Goal: Information Seeking & Learning: Check status

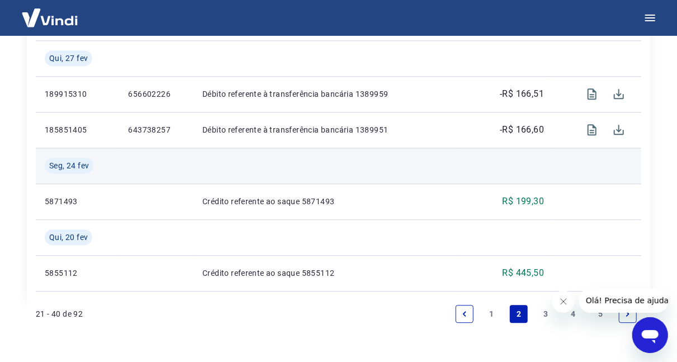
scroll to position [1324, 0]
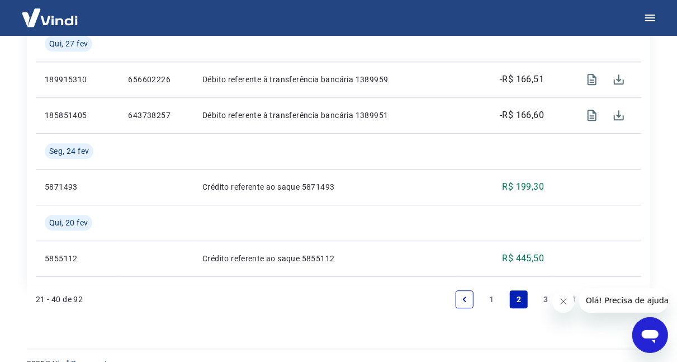
click at [491, 290] on link "1" at bounding box center [492, 299] width 18 height 18
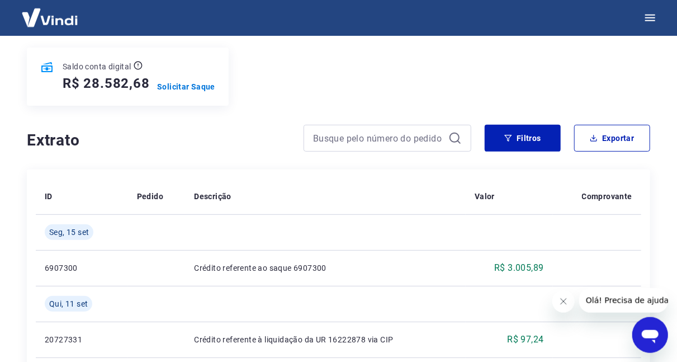
scroll to position [134, 0]
click at [519, 127] on button "Filtros" at bounding box center [522, 138] width 76 height 27
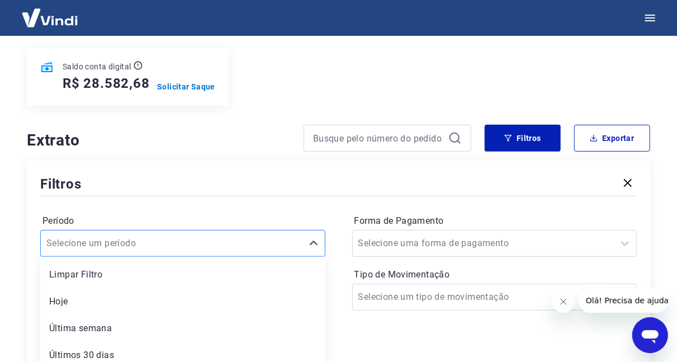
scroll to position [174, 0]
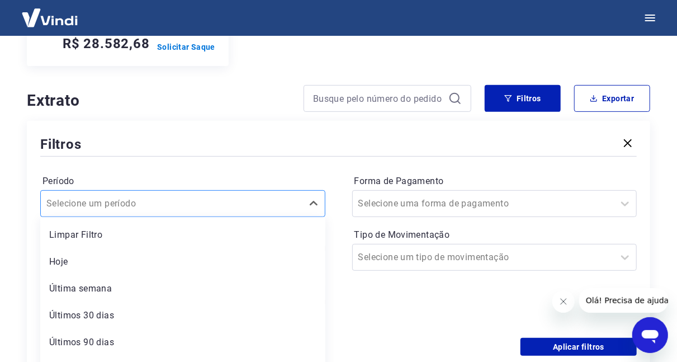
click at [212, 217] on div "option Limpar Filtro focused, 1 of 6. 6 results available. Use Up and Down to c…" at bounding box center [182, 203] width 285 height 27
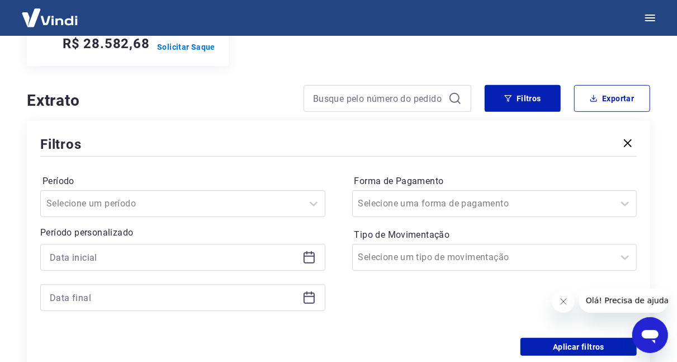
click at [230, 172] on div "Período Selecione um período" at bounding box center [182, 194] width 285 height 45
click at [181, 244] on div at bounding box center [182, 257] width 285 height 27
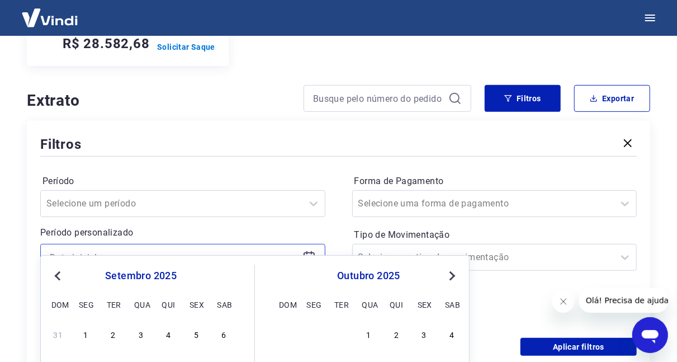
click at [187, 249] on input at bounding box center [174, 257] width 248 height 17
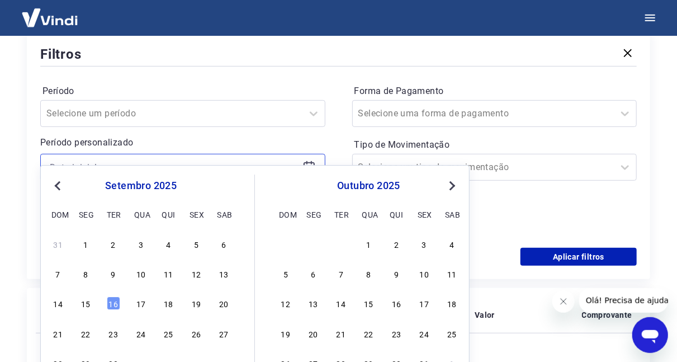
scroll to position [265, 0]
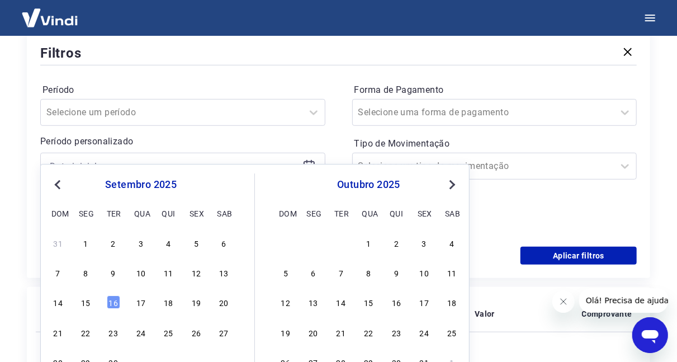
click at [59, 186] on span "Previous Month" at bounding box center [59, 184] width 0 height 13
click at [55, 175] on div "[DATE] dom seg ter qua qui sex sab" at bounding box center [141, 196] width 182 height 47
click at [56, 179] on button "Previous Month" at bounding box center [57, 184] width 13 height 13
click at [114, 241] on div "1" at bounding box center [113, 242] width 13 height 13
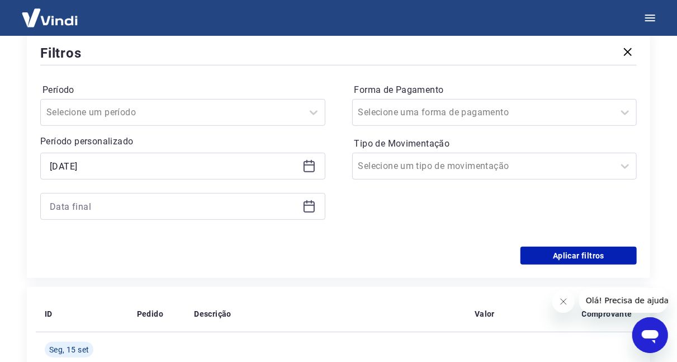
type input "[DATE]"
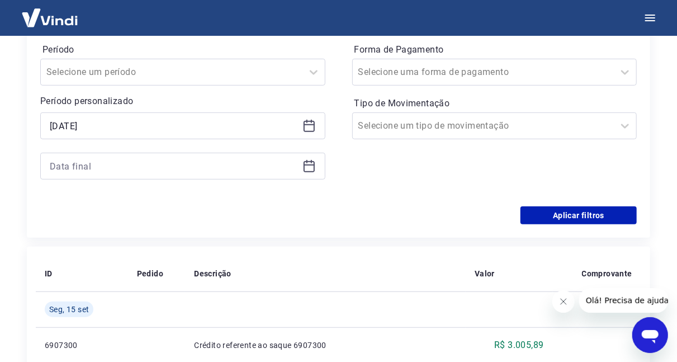
scroll to position [318, 0]
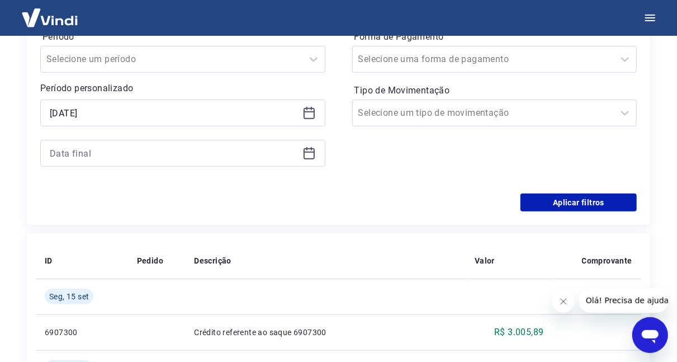
click at [311, 146] on icon at bounding box center [308, 152] width 13 height 13
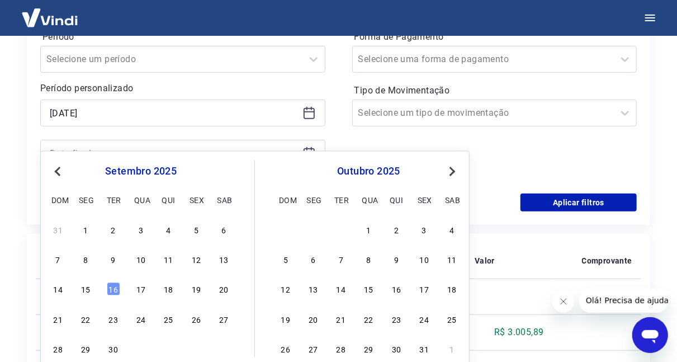
click at [52, 172] on button "Previous Month" at bounding box center [57, 171] width 13 height 13
click at [168, 345] on div "31" at bounding box center [168, 348] width 13 height 13
type input "[DATE]"
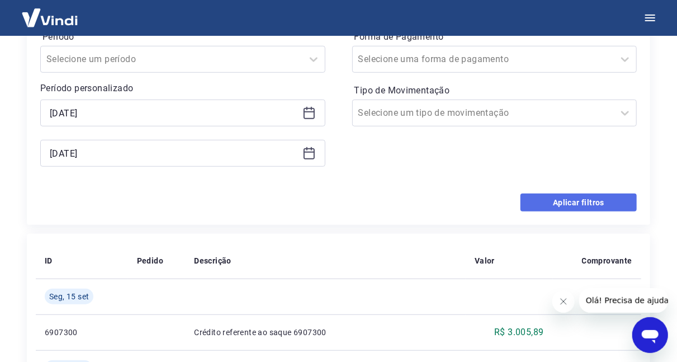
click at [543, 193] on button "Aplicar filtros" at bounding box center [578, 202] width 116 height 18
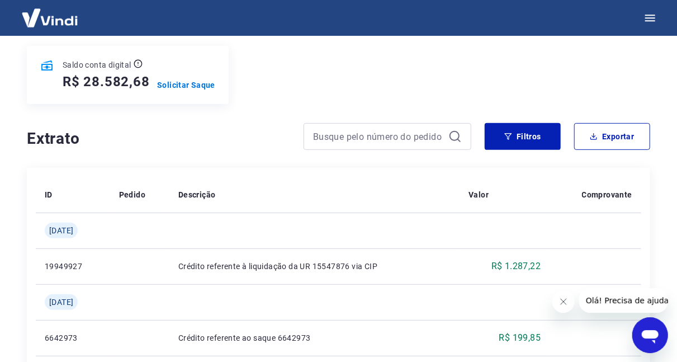
scroll to position [121, 0]
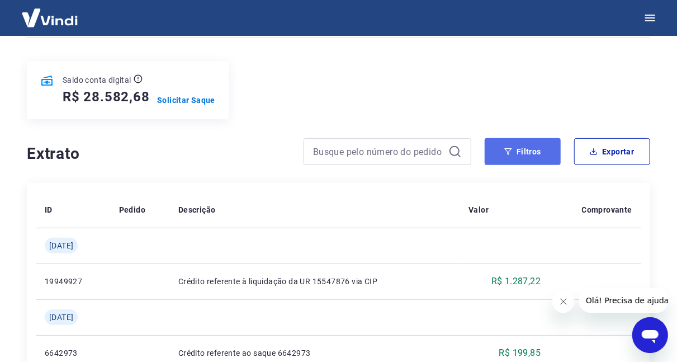
click at [506, 148] on icon "button" at bounding box center [508, 151] width 7 height 7
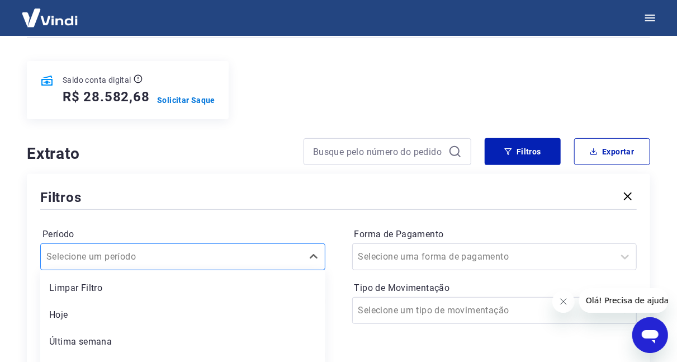
scroll to position [174, 0]
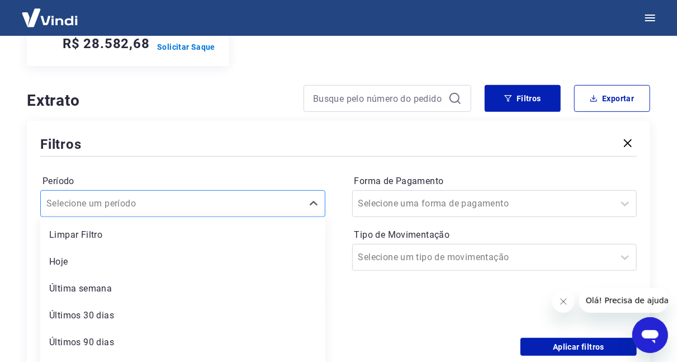
click at [268, 217] on div "option Hoje focused, 2 of 6. 6 results available. Use Up and Down to choose opt…" at bounding box center [182, 203] width 285 height 27
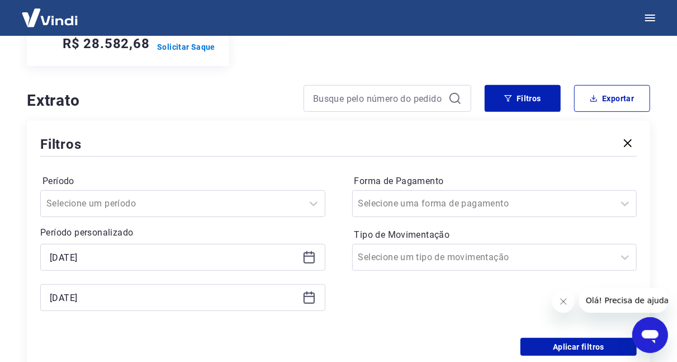
click at [246, 174] on label "Período" at bounding box center [182, 180] width 280 height 13
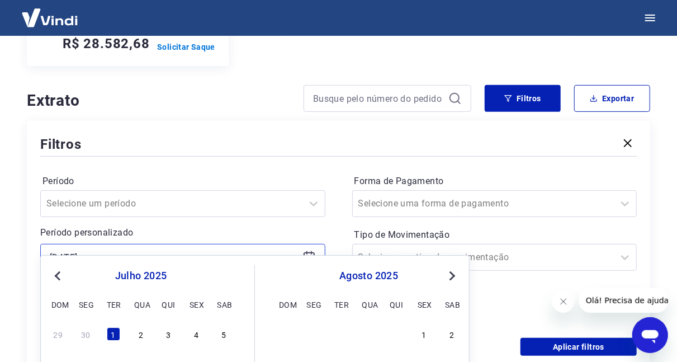
click at [74, 249] on input "[DATE]" at bounding box center [174, 257] width 248 height 17
type input "[DATE]"
click at [170, 249] on input "[DATE]" at bounding box center [174, 257] width 248 height 17
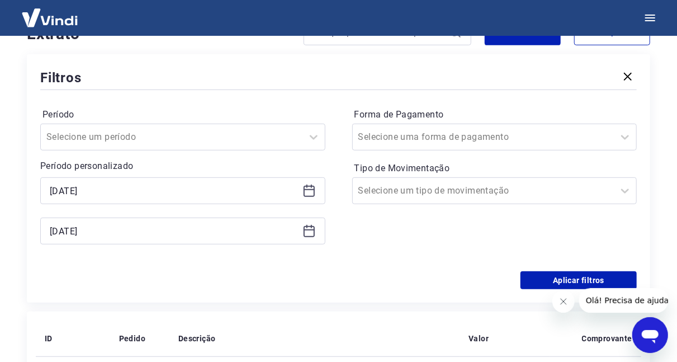
click at [313, 186] on icon at bounding box center [308, 191] width 11 height 11
click at [305, 186] on icon at bounding box center [308, 191] width 11 height 11
click at [220, 159] on p "Período personalizado" at bounding box center [182, 165] width 285 height 13
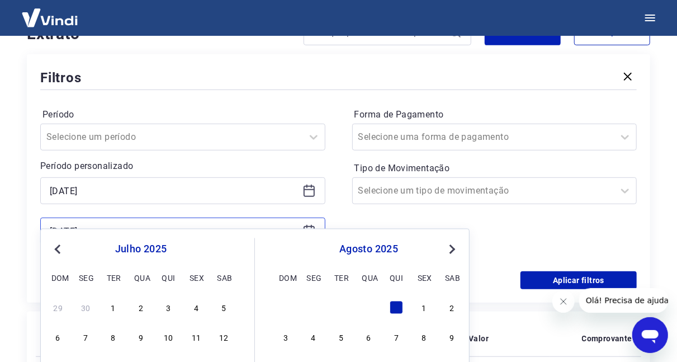
click at [70, 222] on input "[DATE]" at bounding box center [174, 230] width 248 height 17
type input "[DATE]"
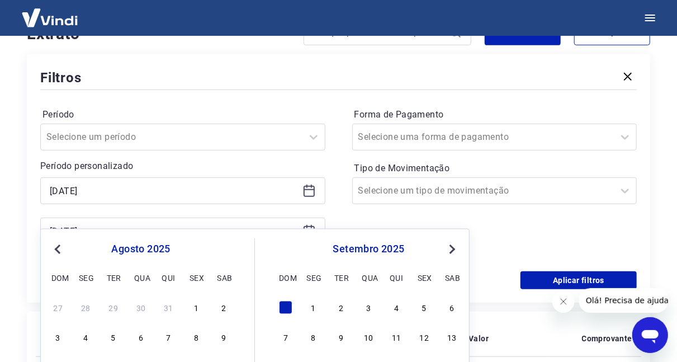
click at [358, 211] on div "Forma de Pagamento Selecione uma forma de pagamento Tipo de Movimentação Seleci…" at bounding box center [494, 182] width 285 height 152
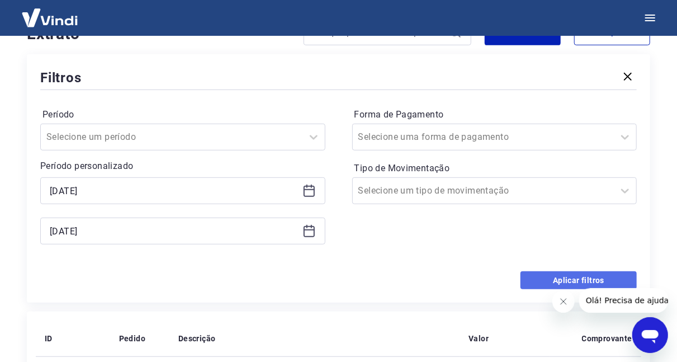
click at [560, 271] on button "Aplicar filtros" at bounding box center [578, 280] width 116 height 18
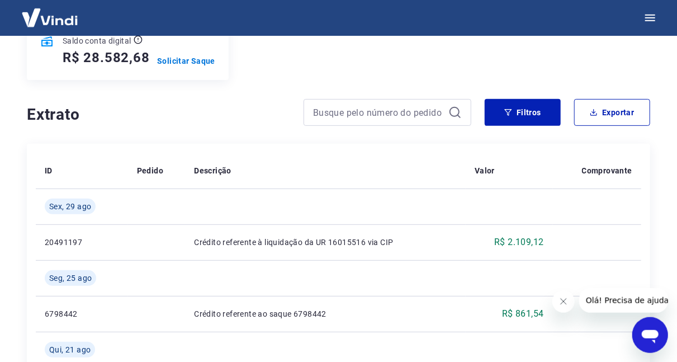
scroll to position [159, 0]
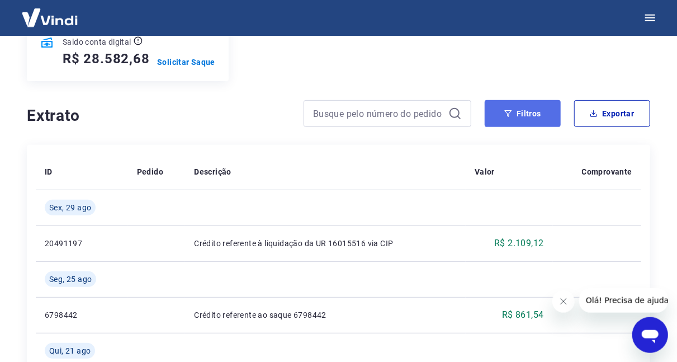
click at [524, 100] on button "Filtros" at bounding box center [522, 113] width 76 height 27
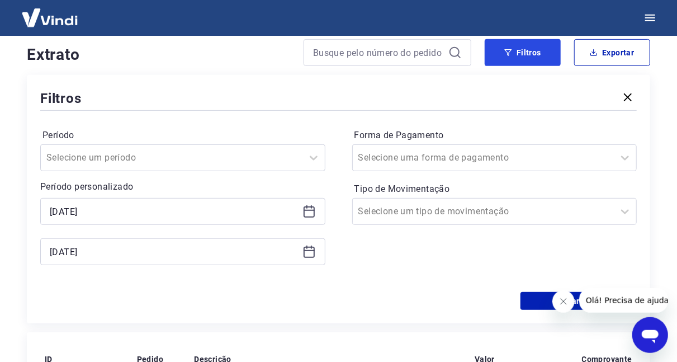
scroll to position [220, 0]
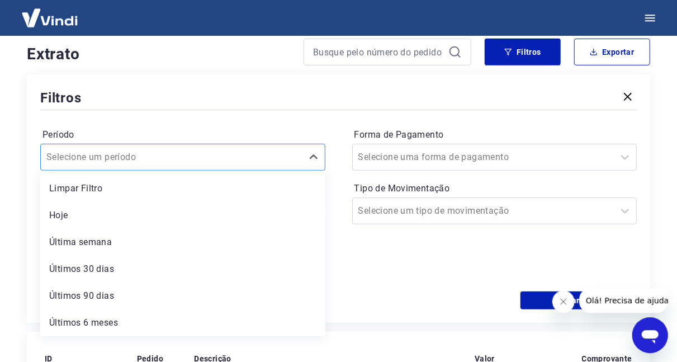
click at [281, 149] on div at bounding box center [171, 157] width 250 height 16
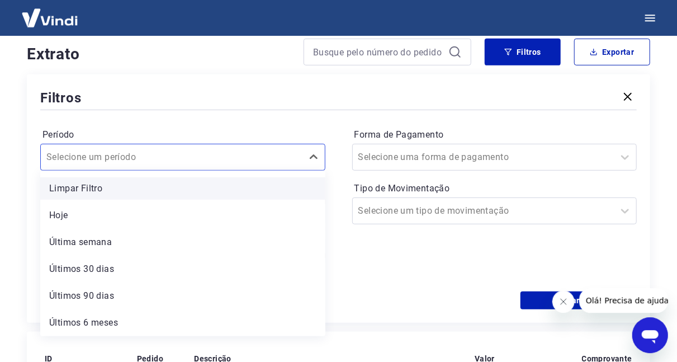
click at [275, 177] on div "Limpar Filtro" at bounding box center [182, 188] width 285 height 22
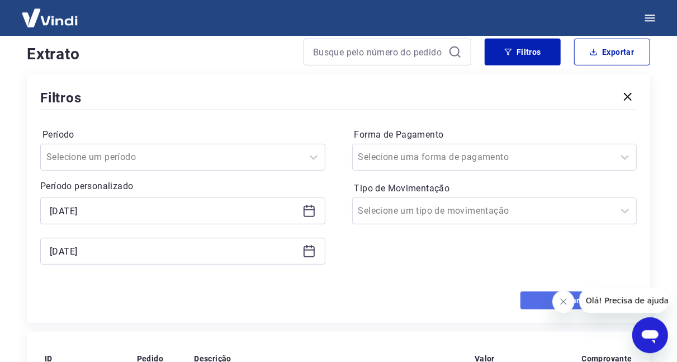
click at [572, 291] on button "Aplicar filtros" at bounding box center [578, 300] width 116 height 18
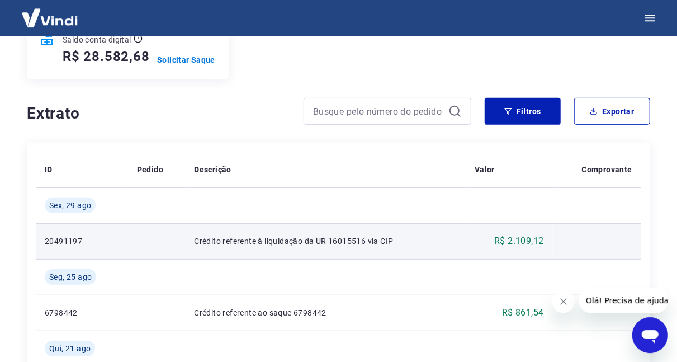
scroll to position [160, 0]
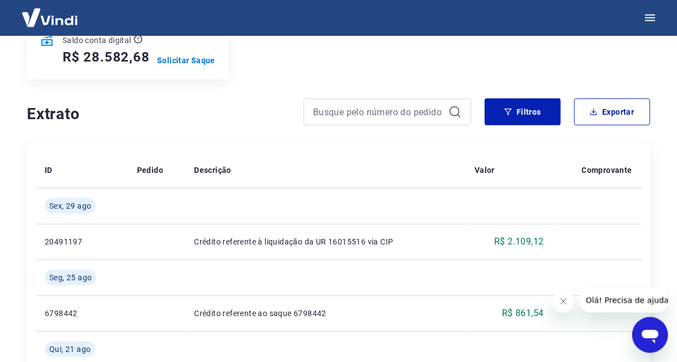
click at [510, 77] on div "Se o saldo aumentar sem um lançamento correspondente no extrato, aguarde alguma…" at bounding box center [338, 275] width 650 height 800
click at [515, 98] on button "Filtros" at bounding box center [522, 111] width 76 height 27
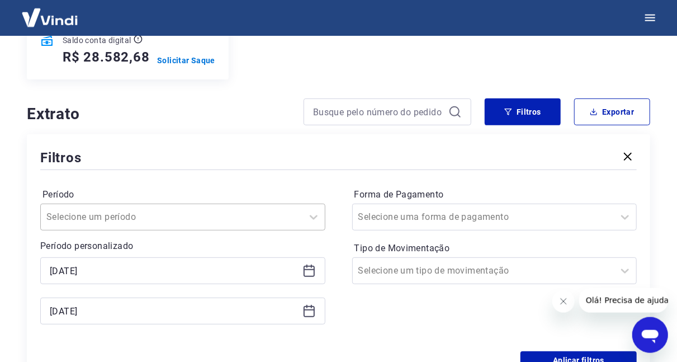
scroll to position [174, 0]
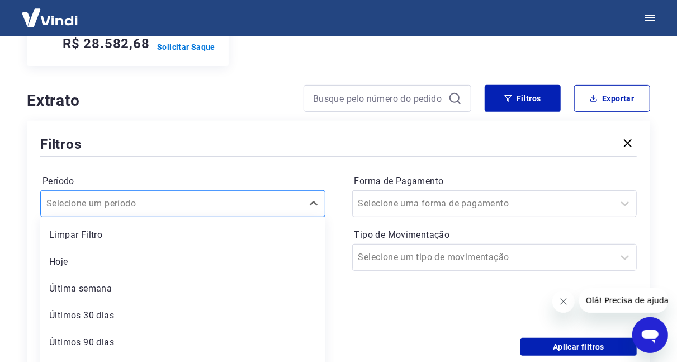
click at [202, 190] on div "Selecione um período" at bounding box center [182, 203] width 285 height 27
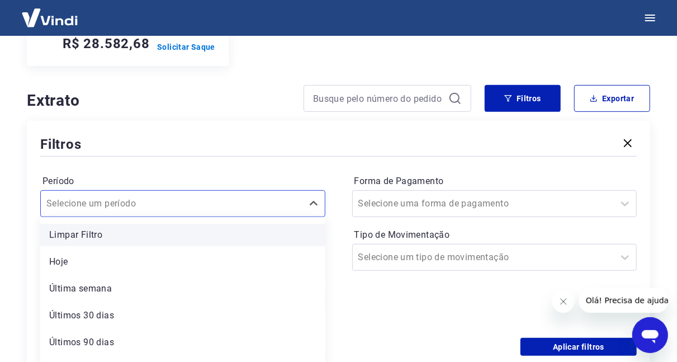
click at [164, 224] on div "Limpar Filtro" at bounding box center [182, 235] width 285 height 22
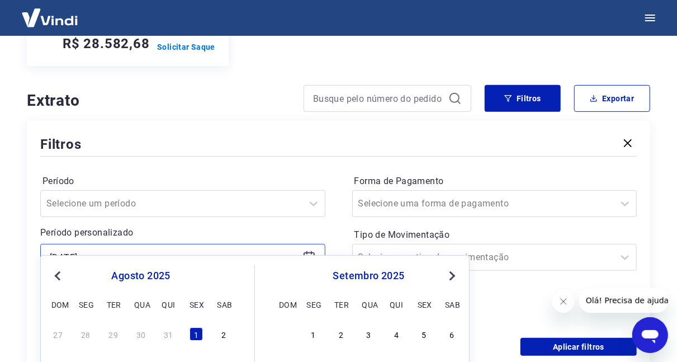
drag, startPoint x: 216, startPoint y: 236, endPoint x: -28, endPoint y: 242, distance: 244.3
click at [50, 249] on input "[DATE]" at bounding box center [174, 257] width 248 height 17
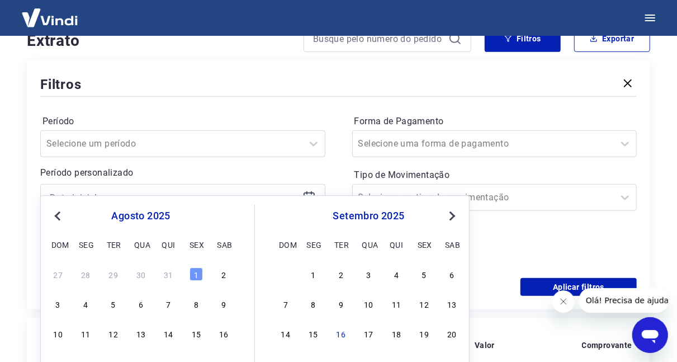
click at [156, 184] on div at bounding box center [182, 197] width 285 height 27
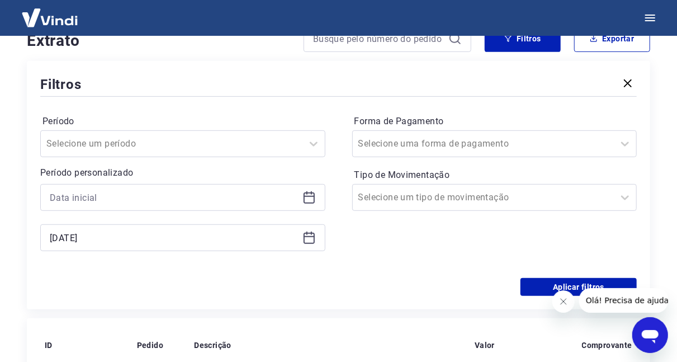
drag, startPoint x: 145, startPoint y: 207, endPoint x: 142, endPoint y: 215, distance: 8.3
click at [142, 224] on div "[DATE]" at bounding box center [182, 237] width 285 height 27
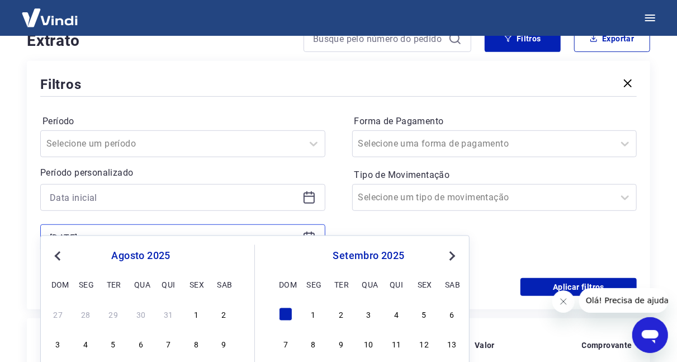
drag, startPoint x: 142, startPoint y: 215, endPoint x: 14, endPoint y: 218, distance: 128.6
click at [50, 229] on input "[DATE]" at bounding box center [174, 237] width 248 height 17
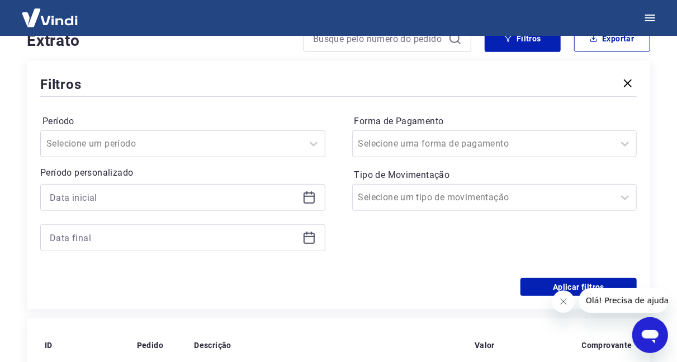
click at [381, 224] on div "Forma de Pagamento Selecione uma forma de pagamento Tipo de Movimentação Seleci…" at bounding box center [494, 188] width 285 height 152
click at [533, 278] on button "Aplicar filtros" at bounding box center [578, 287] width 116 height 18
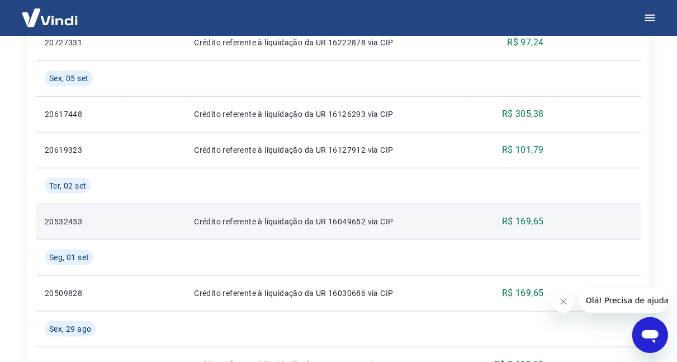
scroll to position [481, 0]
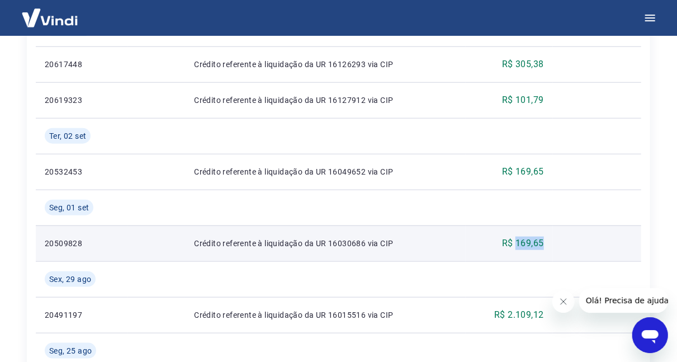
drag, startPoint x: 518, startPoint y: 226, endPoint x: 556, endPoint y: 226, distance: 38.0
click at [556, 226] on tr "20509828 Crédito referente à liquidação da UR 16030686 via CIP R$ 169,65" at bounding box center [338, 243] width 605 height 36
copy p "169,65"
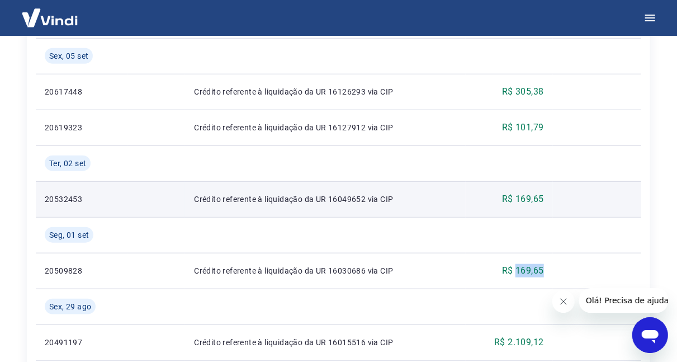
scroll to position [451, 0]
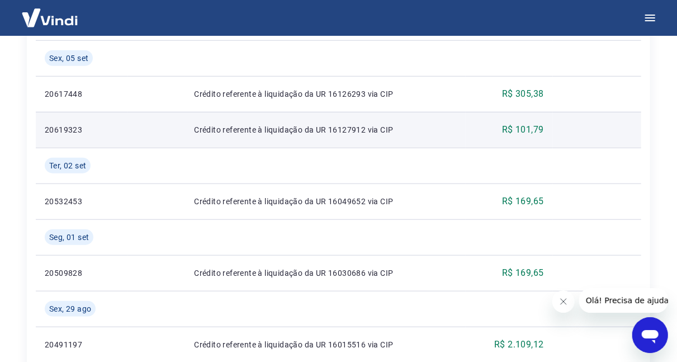
click at [522, 123] on p "R$ 101,79" at bounding box center [523, 129] width 42 height 13
drag, startPoint x: 517, startPoint y: 108, endPoint x: 574, endPoint y: 110, distance: 56.5
click at [574, 112] on tr "20619323 Crédito referente à liquidação da UR 16127912 via CIP R$ 101,79" at bounding box center [338, 130] width 605 height 36
copy p "101,79"
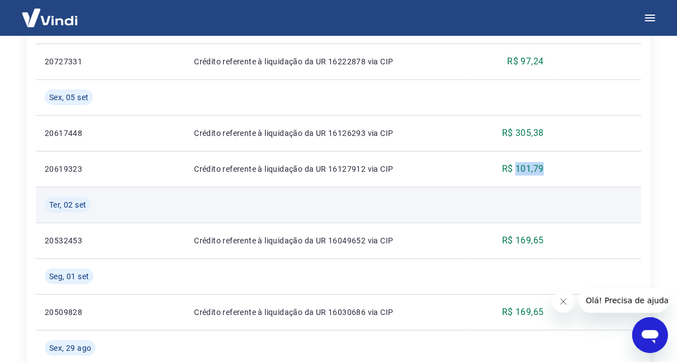
scroll to position [410, 0]
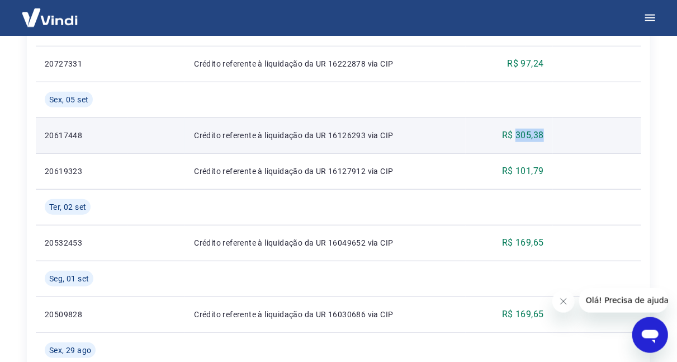
drag, startPoint x: 517, startPoint y: 112, endPoint x: 565, endPoint y: 119, distance: 48.6
click at [565, 119] on tr "20617448 Crédito referente à liquidação da UR 16126293 via CIP R$ 305,38" at bounding box center [338, 135] width 605 height 36
copy p "305,38"
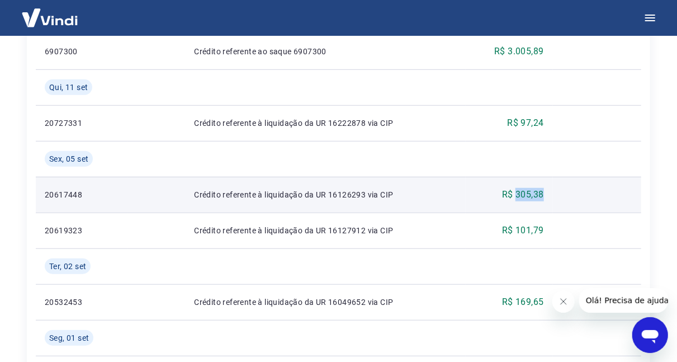
scroll to position [350, 0]
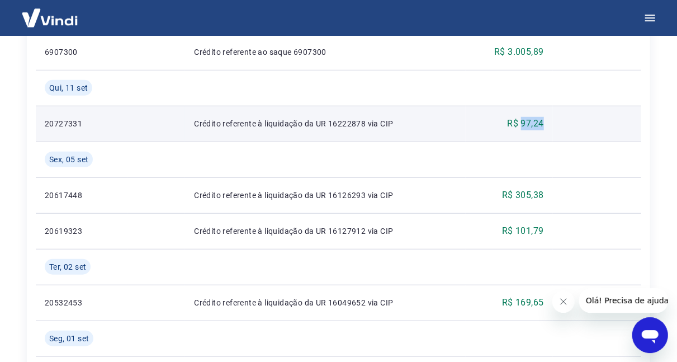
drag, startPoint x: 522, startPoint y: 103, endPoint x: 570, endPoint y: 111, distance: 48.8
click at [570, 111] on tr "20727331 Crédito referente à liquidação da UR 16222878 via CIP R$ 97,24" at bounding box center [338, 124] width 605 height 36
copy p "97,24"
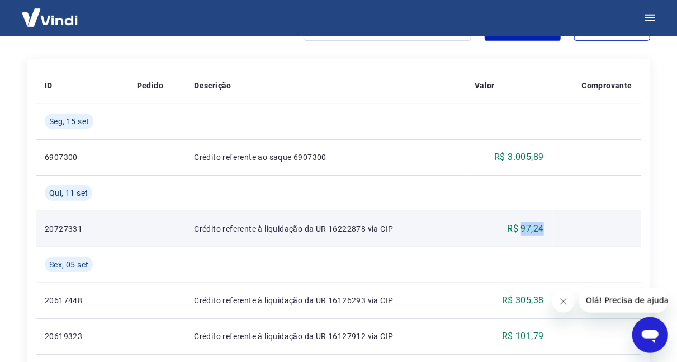
scroll to position [241, 0]
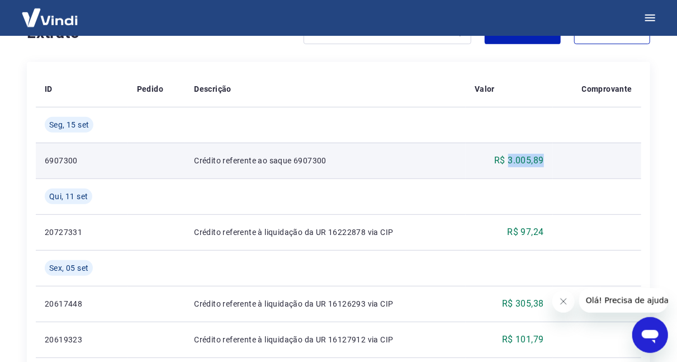
drag, startPoint x: 510, startPoint y: 140, endPoint x: 578, endPoint y: 142, distance: 68.8
click at [578, 142] on tr "6907300 Crédito referente ao saque 6907300 R$ 3.005,89" at bounding box center [338, 160] width 605 height 36
copy p "3.005,89"
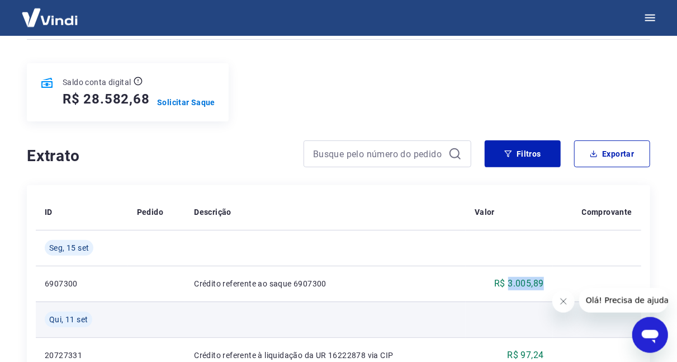
scroll to position [118, 0]
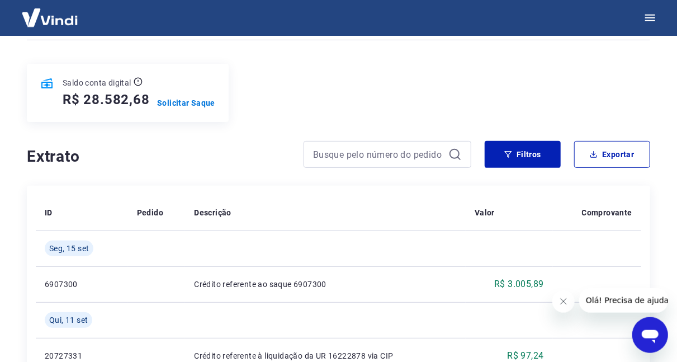
click at [268, 145] on h4 "Extrato" at bounding box center [158, 156] width 263 height 22
click at [89, 93] on h5 "R$ 28.582,68" at bounding box center [106, 100] width 87 height 18
drag, startPoint x: 85, startPoint y: 92, endPoint x: 148, endPoint y: 92, distance: 63.1
click at [148, 92] on h5 "R$ 28.582,68" at bounding box center [106, 100] width 87 height 18
copy h5 "28.582,68"
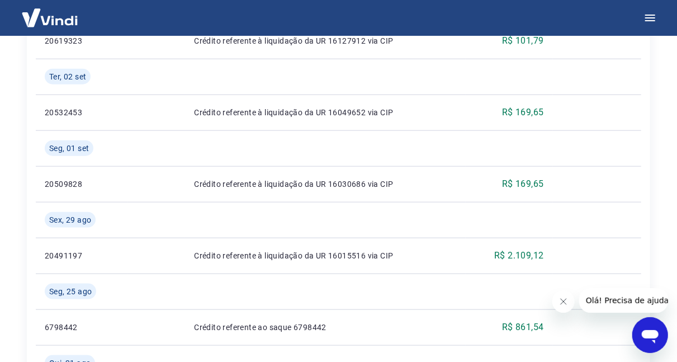
scroll to position [554, 0]
